Goal: Feedback & Contribution: Leave review/rating

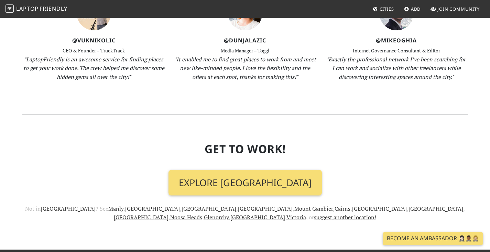
scroll to position [791, 0]
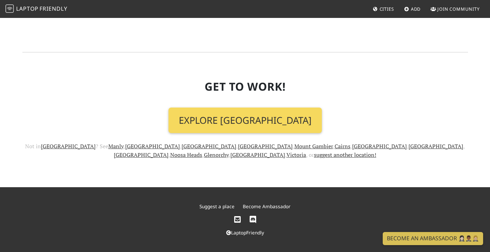
click at [233, 119] on link "Explore Perth" at bounding box center [245, 119] width 153 height 25
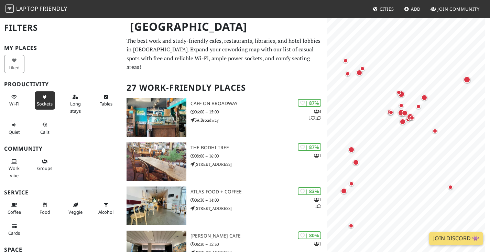
click at [42, 99] on button "Sockets" at bounding box center [45, 100] width 20 height 18
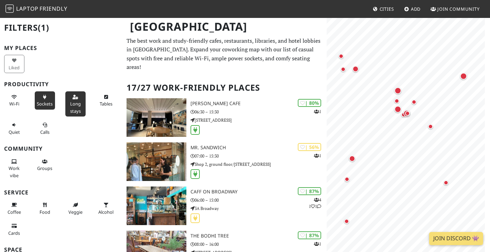
click at [74, 105] on span "Long stays" at bounding box center [75, 106] width 11 height 13
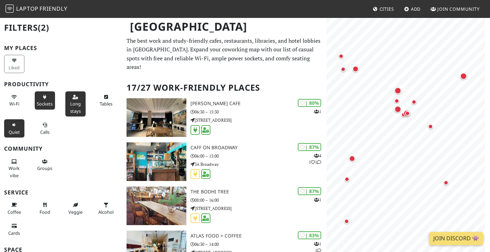
click at [11, 126] on icon at bounding box center [14, 125] width 6 height 4
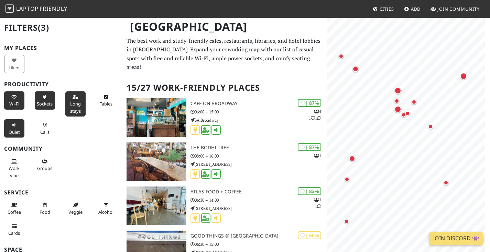
click at [15, 105] on span "Wi-Fi" at bounding box center [14, 103] width 10 height 6
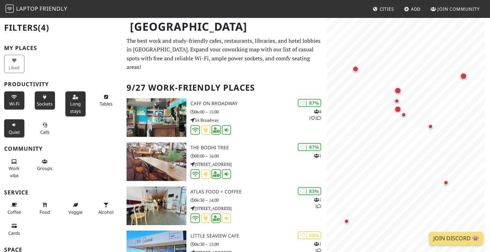
click at [92, 104] on div "Tables" at bounding box center [107, 104] width 31 height 28
click at [100, 103] on span "Tables" at bounding box center [106, 103] width 13 height 6
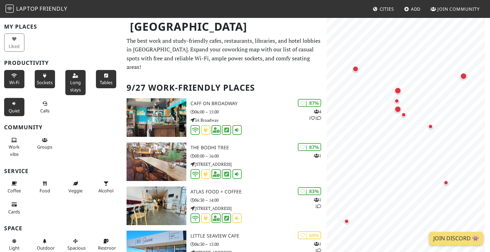
scroll to position [73, 0]
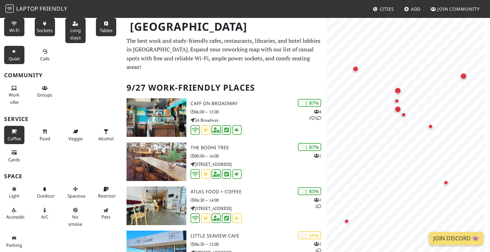
click at [13, 136] on span "Coffee" at bounding box center [14, 138] width 13 height 6
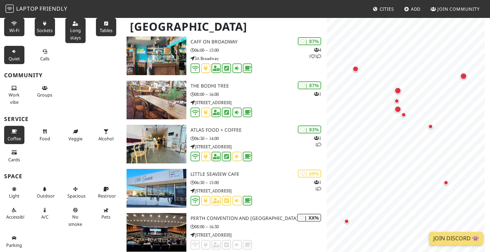
scroll to position [62, 0]
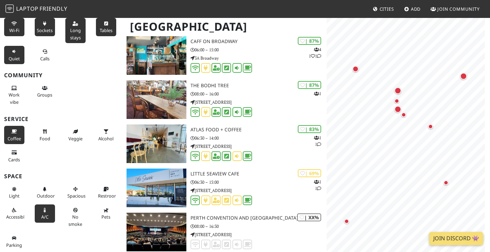
click at [44, 214] on span "A/C" at bounding box center [44, 216] width 7 height 6
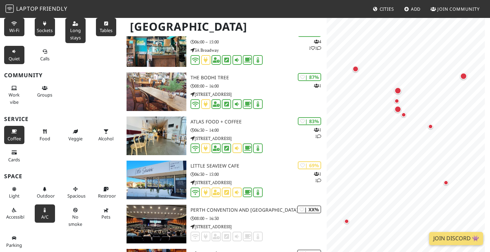
scroll to position [71, 0]
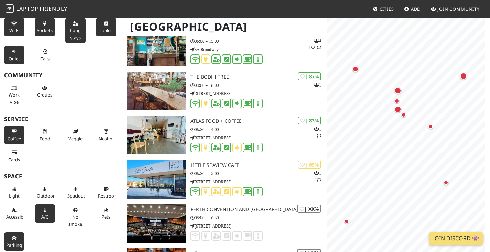
click at [10, 238] on button "Parking" at bounding box center [14, 241] width 20 height 18
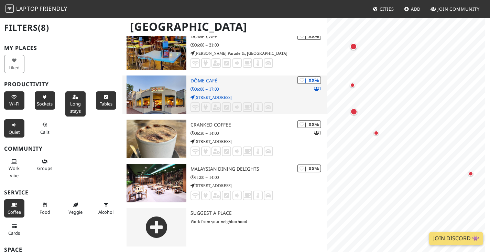
scroll to position [0, 0]
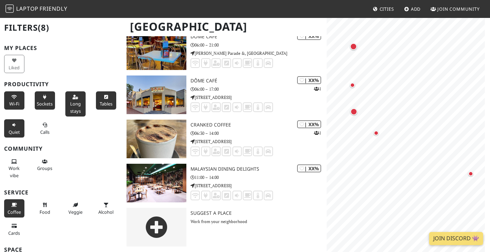
click at [77, 98] on button "Long stays" at bounding box center [75, 103] width 20 height 25
click at [102, 99] on button "Tables" at bounding box center [106, 100] width 20 height 18
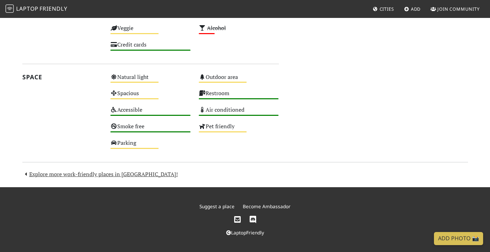
scroll to position [451, 0]
click at [130, 149] on div "Medium" at bounding box center [134, 148] width 48 height 1
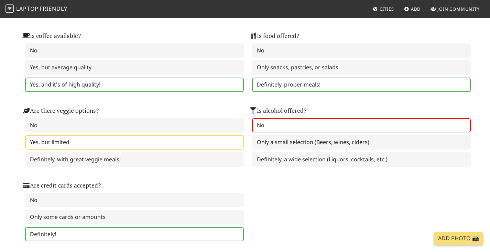
scroll to position [441, 0]
click at [1, 109] on div "Atlas Food + Coffee - Review Note: For "Unknown" criteria, leave blank or desel…" at bounding box center [245, 199] width 490 height 1246
click at [346, 215] on div "Is coffee available? No Yes, but average quality Yes, and it's of high quality!…" at bounding box center [245, 132] width 454 height 224
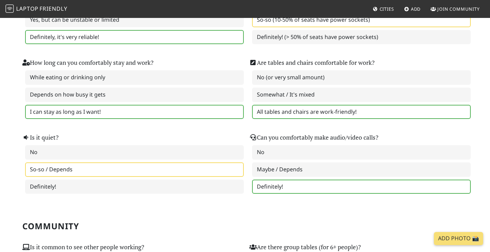
scroll to position [0, 0]
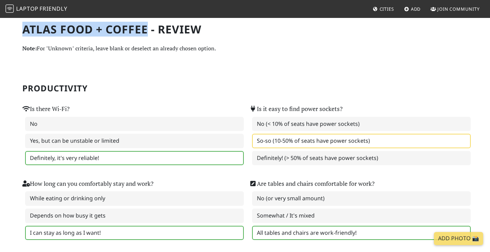
drag, startPoint x: 22, startPoint y: 28, endPoint x: 149, endPoint y: 27, distance: 127.0
copy h1 "Atlas Food + Coffee"
